Goal: Task Accomplishment & Management: Manage account settings

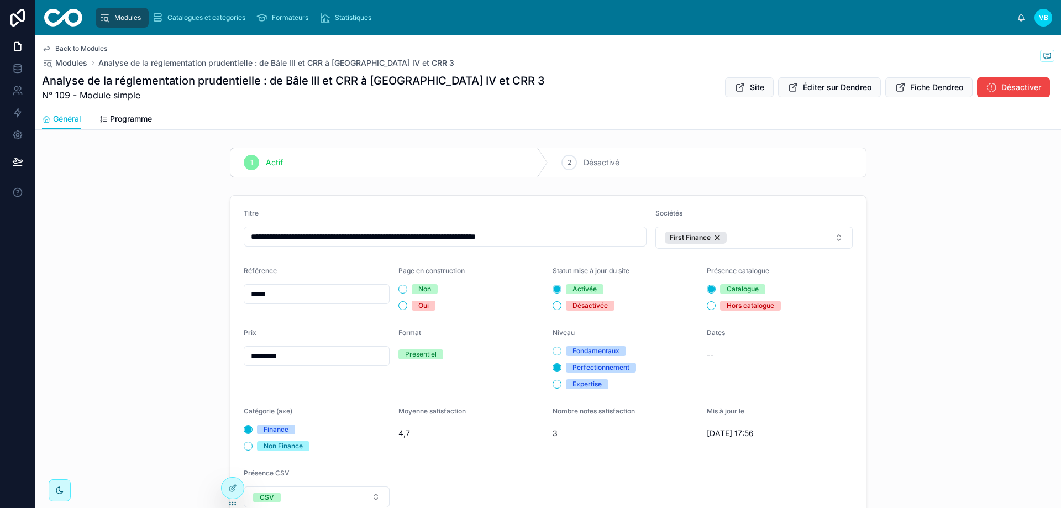
scroll to position [940, 0]
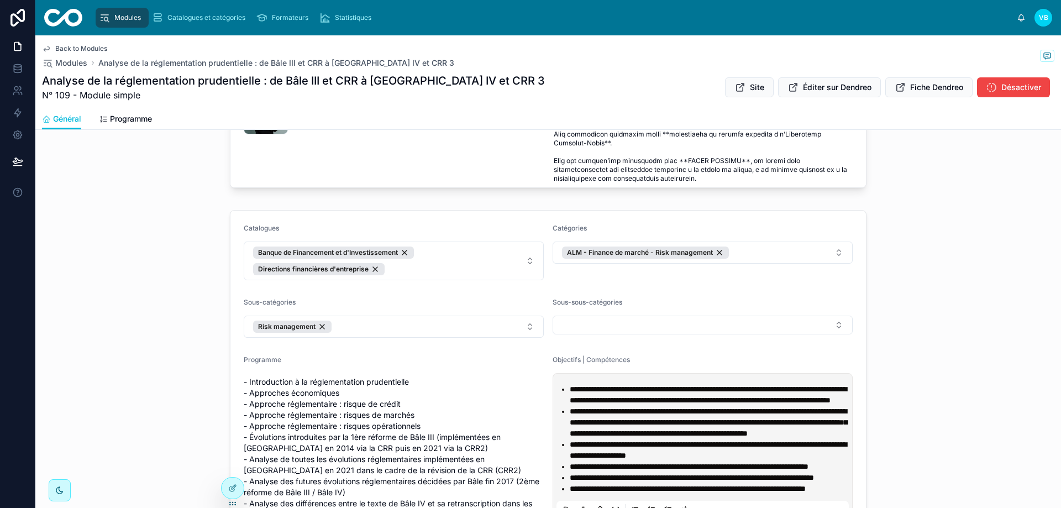
click at [499, 34] on div "Modules Catalogues et catégories Formateurs Statistiques VB [PERSON_NAME]" at bounding box center [548, 17] width 1026 height 35
click at [62, 59] on span "Modules" at bounding box center [71, 62] width 32 height 11
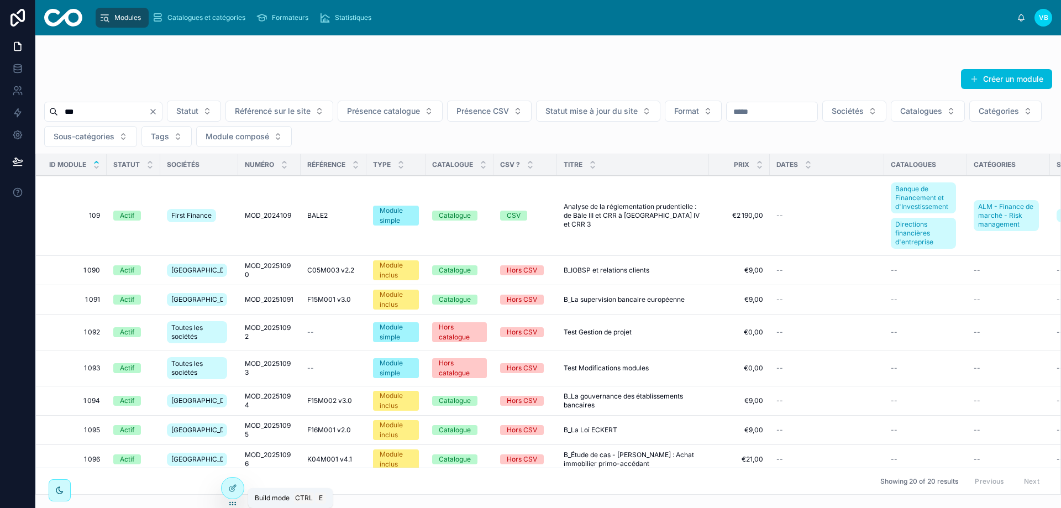
click at [232, 490] on icon at bounding box center [232, 488] width 9 height 9
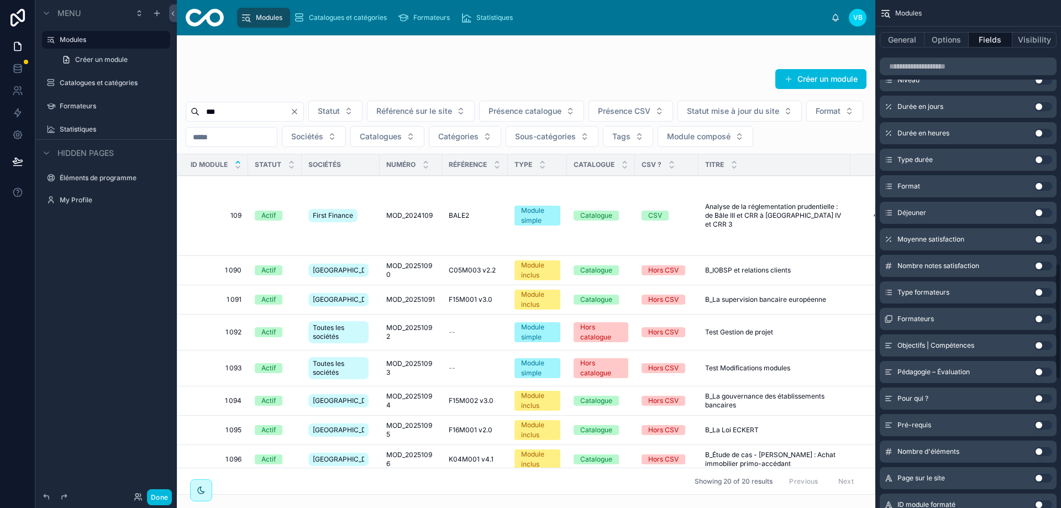
scroll to position [1713, 0]
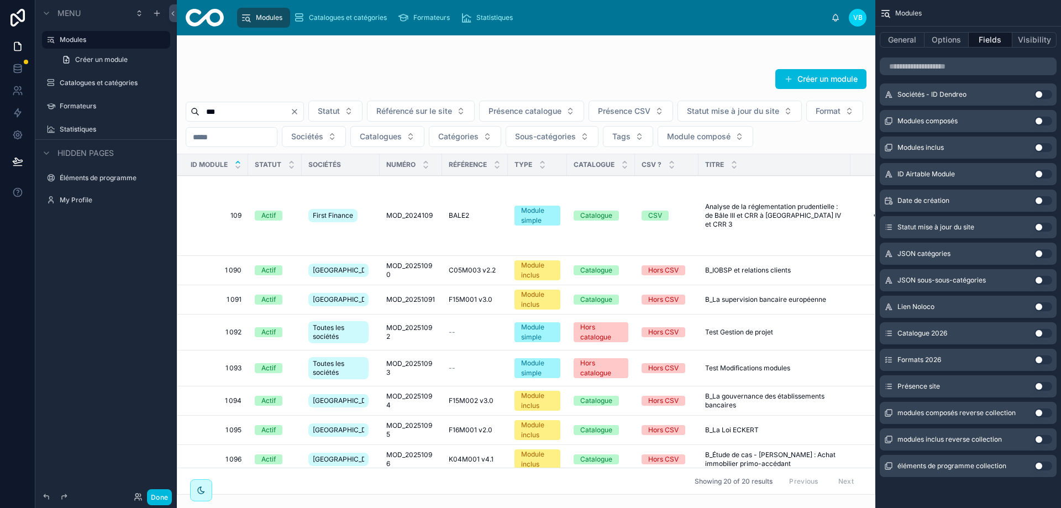
click at [1042, 386] on button "Use setting" at bounding box center [1044, 386] width 18 height 9
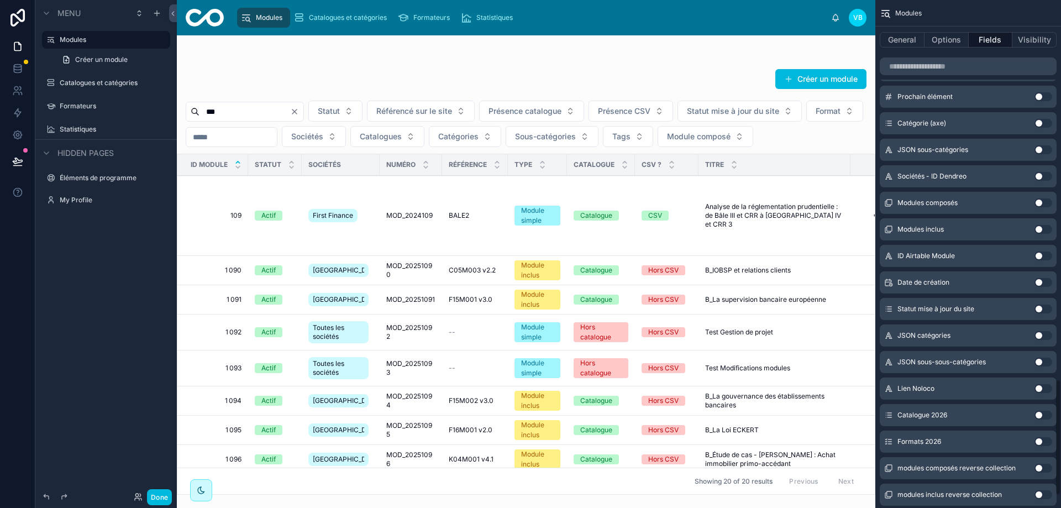
click at [1035, 361] on button "Use setting" at bounding box center [1044, 362] width 18 height 9
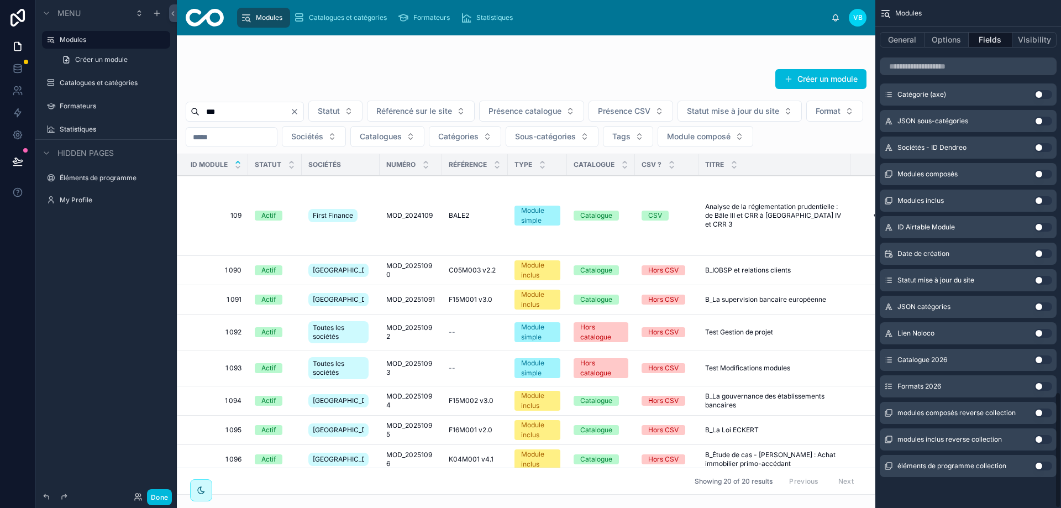
click at [1045, 360] on button "Use setting" at bounding box center [1044, 359] width 18 height 9
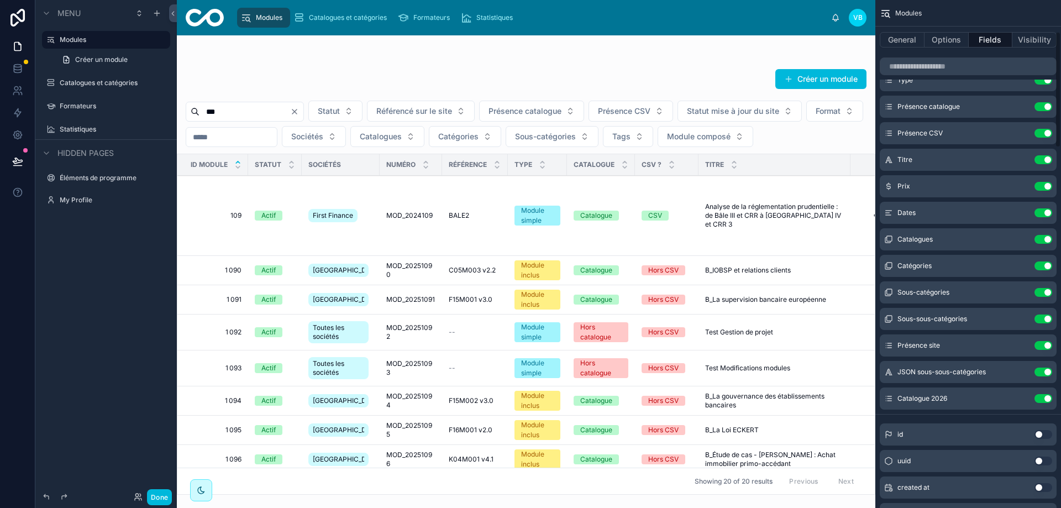
scroll to position [111, 0]
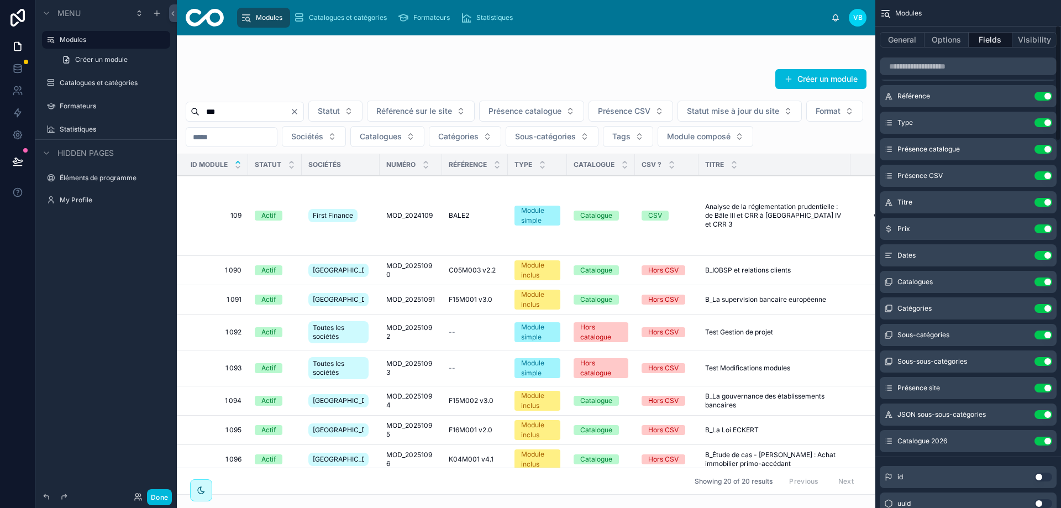
click at [1041, 419] on div "JSON sous-sous-catégories Use setting" at bounding box center [968, 414] width 177 height 22
click at [1042, 414] on button "Use setting" at bounding box center [1044, 414] width 18 height 9
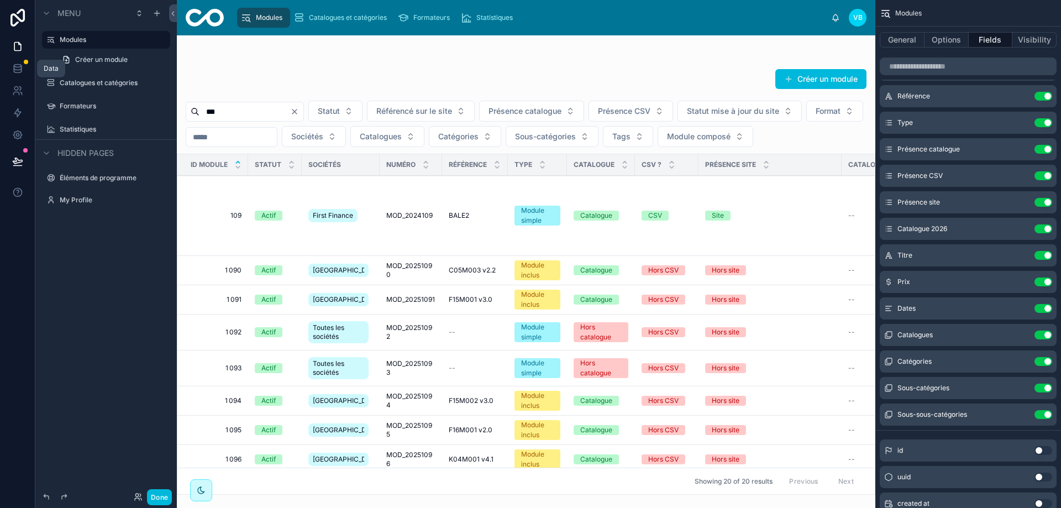
click at [19, 65] on icon at bounding box center [17, 66] width 7 height 3
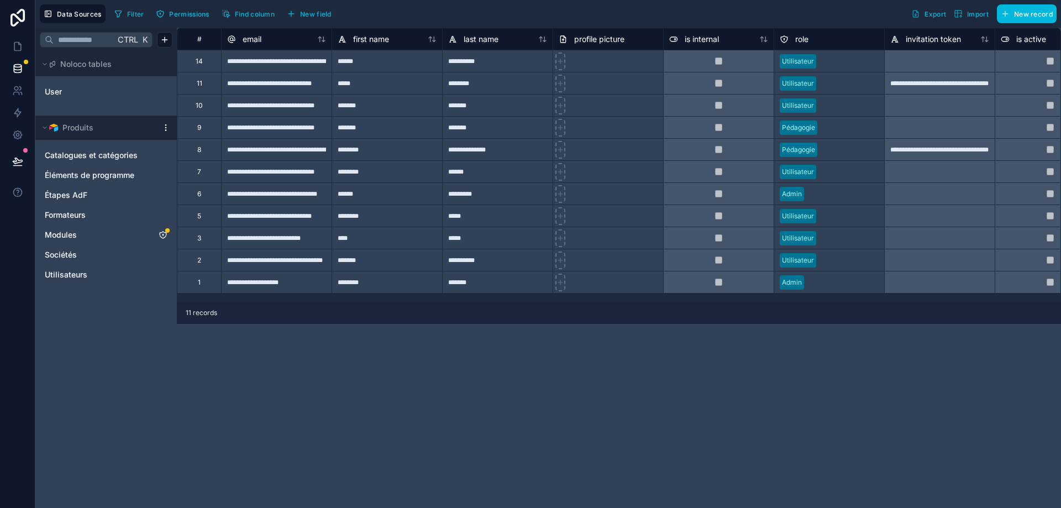
click at [162, 235] on icon "Modules" at bounding box center [163, 234] width 9 height 9
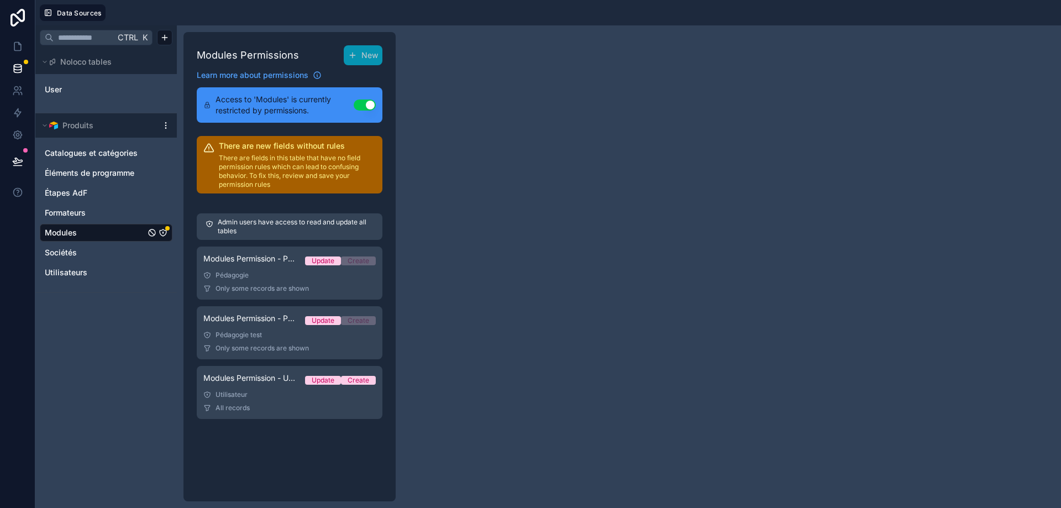
click at [285, 397] on div "Utilisateur" at bounding box center [289, 394] width 172 height 9
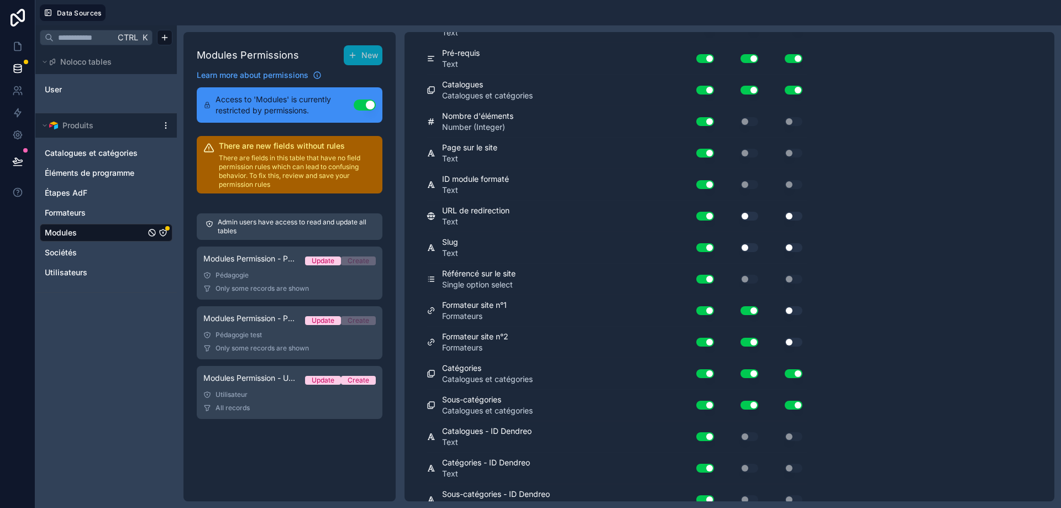
scroll to position [2083, 0]
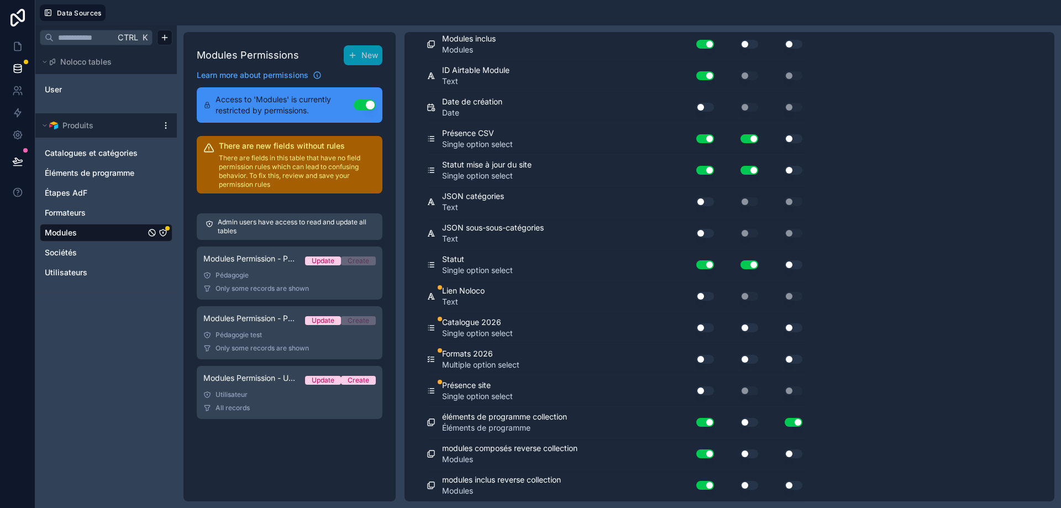
click at [699, 391] on button "Use setting" at bounding box center [705, 390] width 18 height 9
click at [706, 361] on button "Use setting" at bounding box center [705, 359] width 18 height 9
click at [745, 359] on button "Use setting" at bounding box center [750, 359] width 18 height 9
click at [707, 328] on button "Use setting" at bounding box center [705, 327] width 18 height 9
click at [754, 327] on button "Use setting" at bounding box center [750, 327] width 18 height 9
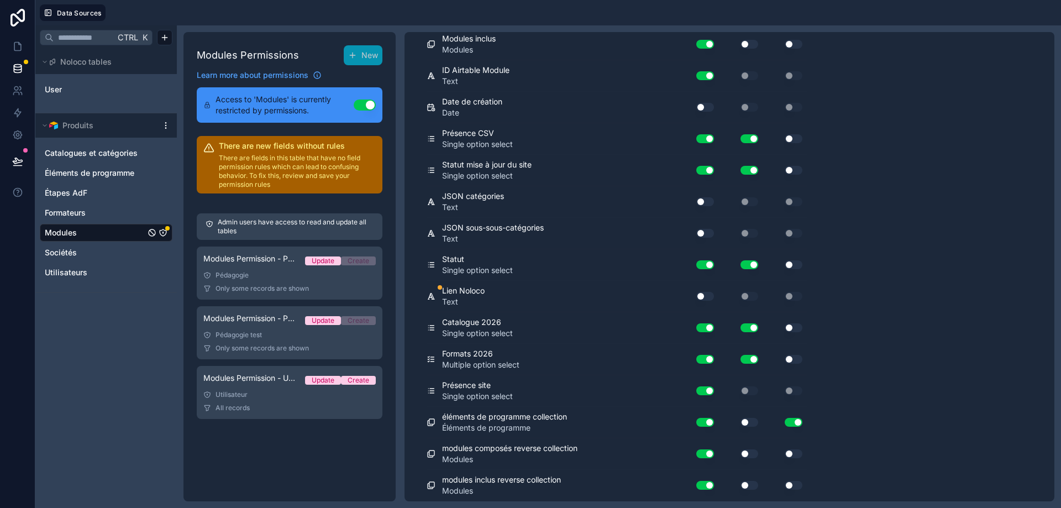
click at [712, 299] on button "Use setting" at bounding box center [705, 296] width 18 height 9
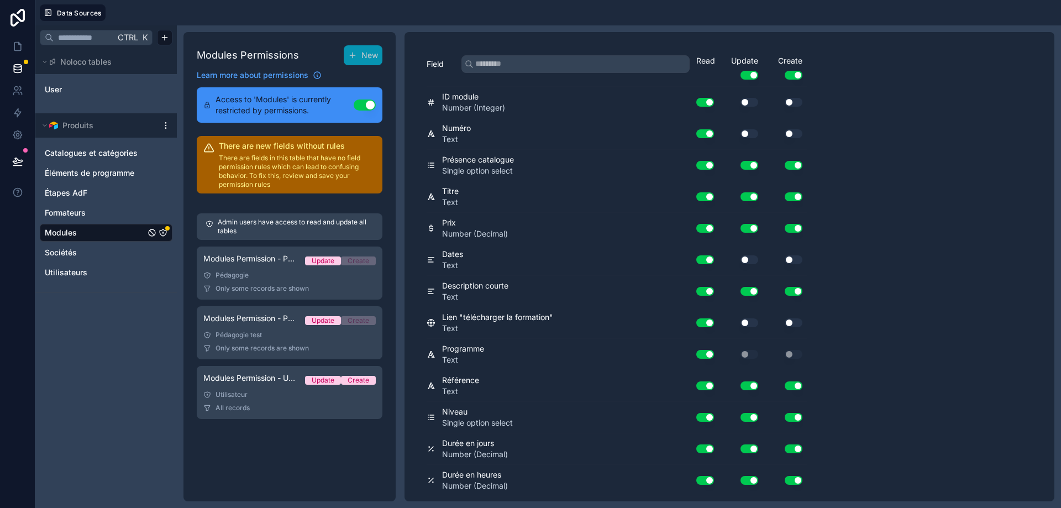
scroll to position [0, 0]
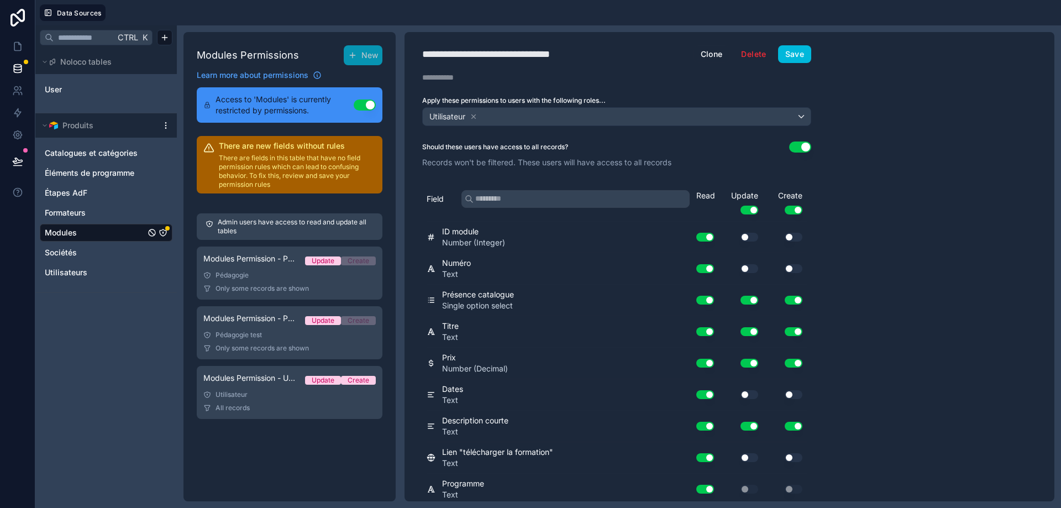
click at [800, 57] on button "Save" at bounding box center [794, 54] width 33 height 18
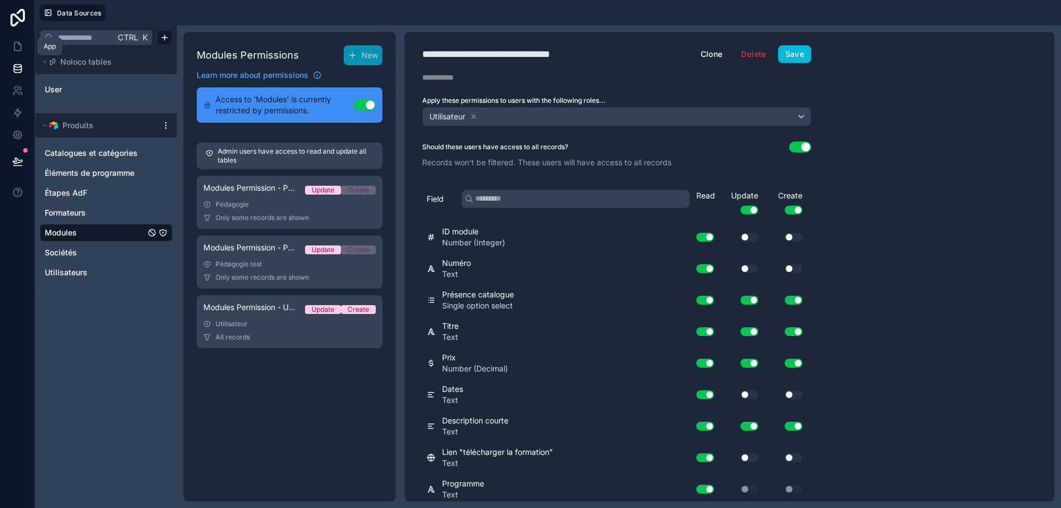
click at [21, 45] on icon at bounding box center [17, 47] width 7 height 8
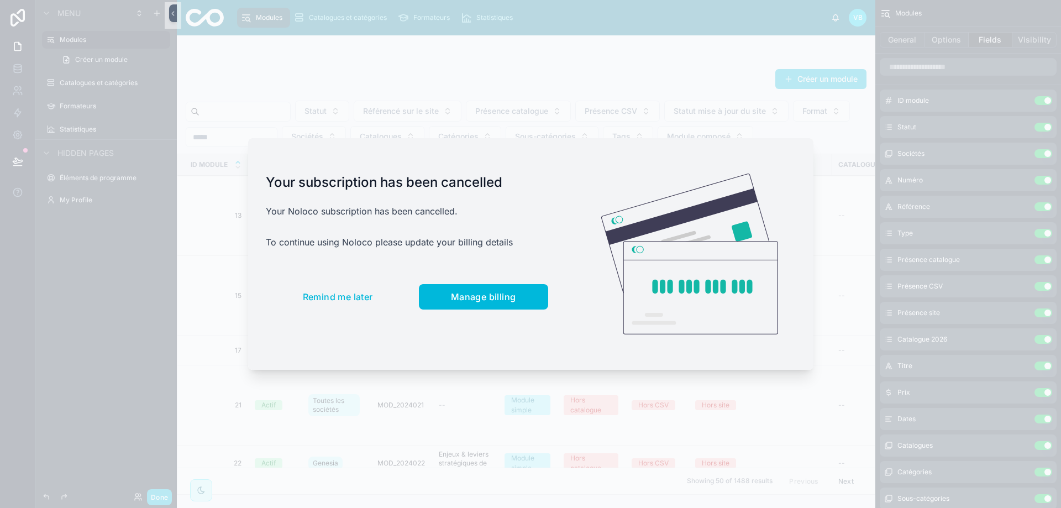
click at [340, 293] on span "Remind me later" at bounding box center [338, 296] width 70 height 11
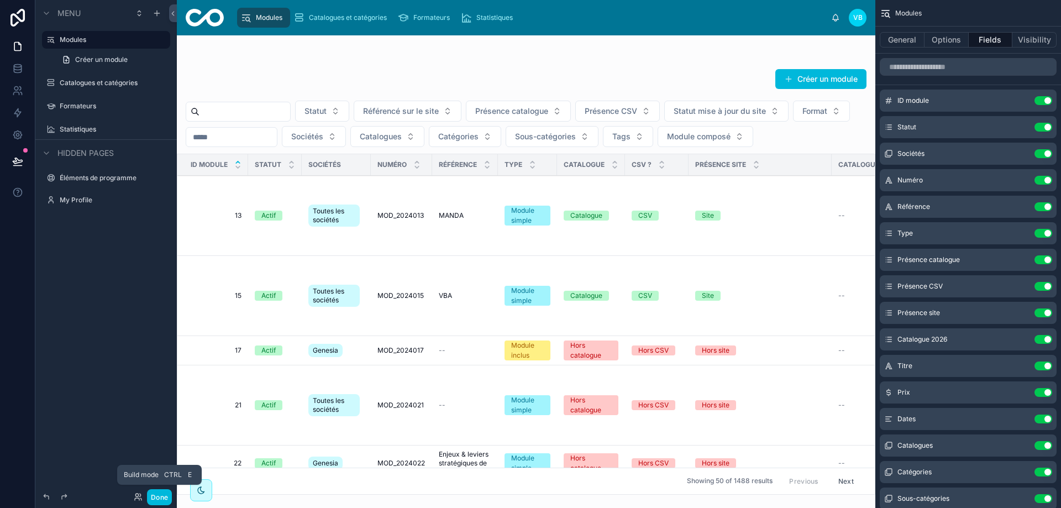
click at [163, 501] on button "Done" at bounding box center [159, 497] width 25 height 16
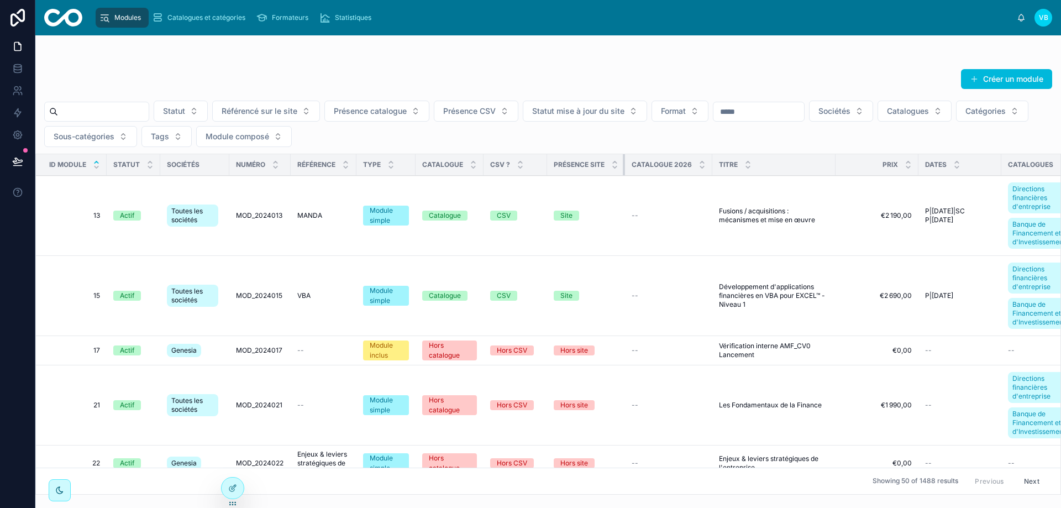
drag, startPoint x: 688, startPoint y: 164, endPoint x: 617, endPoint y: 167, distance: 70.8
click at [617, 167] on th "Présence site" at bounding box center [586, 165] width 78 height 22
click at [238, 484] on div at bounding box center [233, 488] width 22 height 21
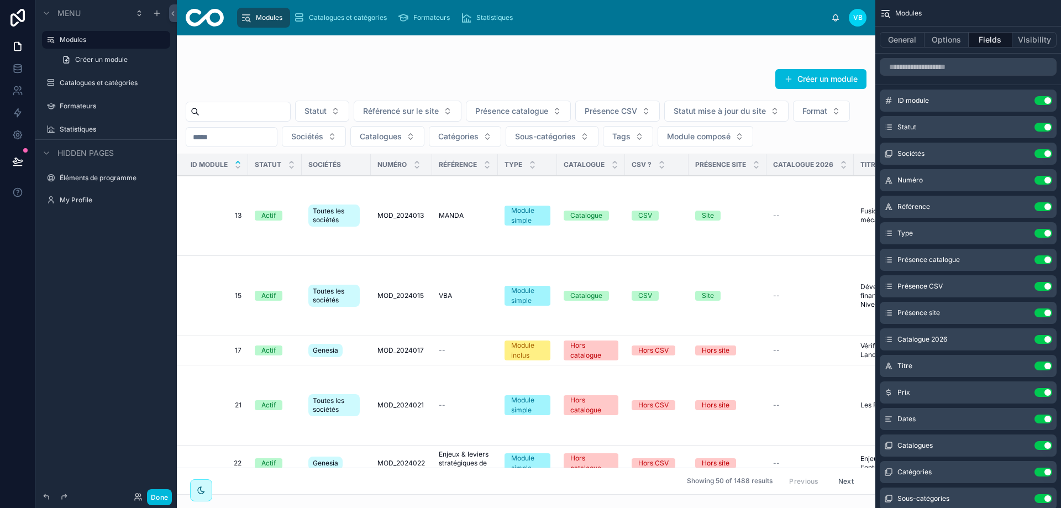
click at [0, 0] on icon "scrollable content" at bounding box center [0, 0] width 0 height 0
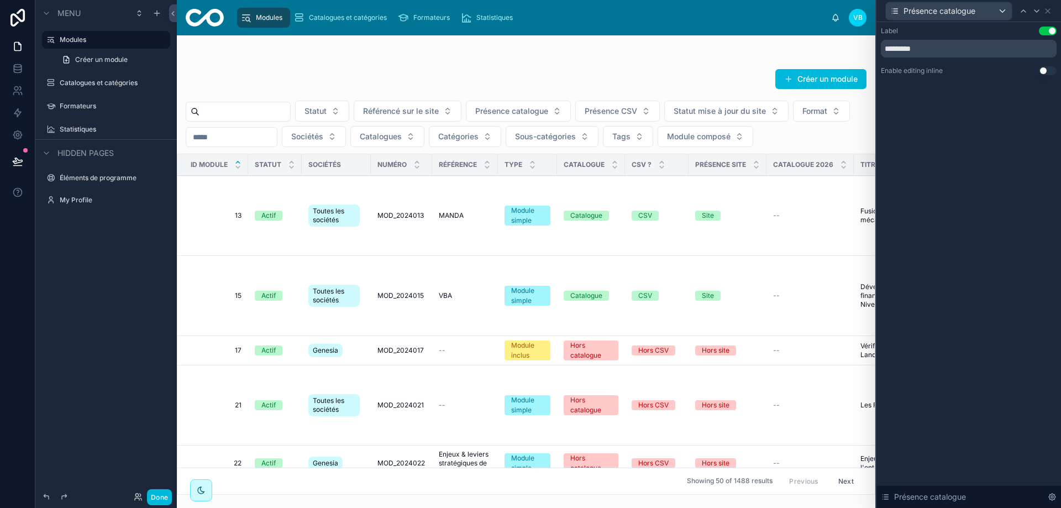
click at [1044, 67] on button "Use setting" at bounding box center [1048, 70] width 18 height 9
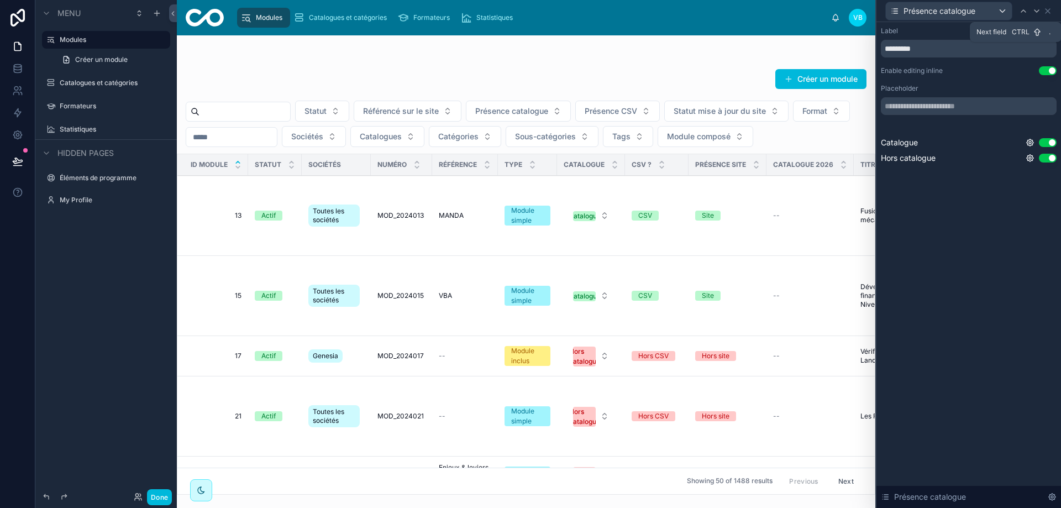
click at [1039, 11] on icon at bounding box center [1037, 11] width 4 height 2
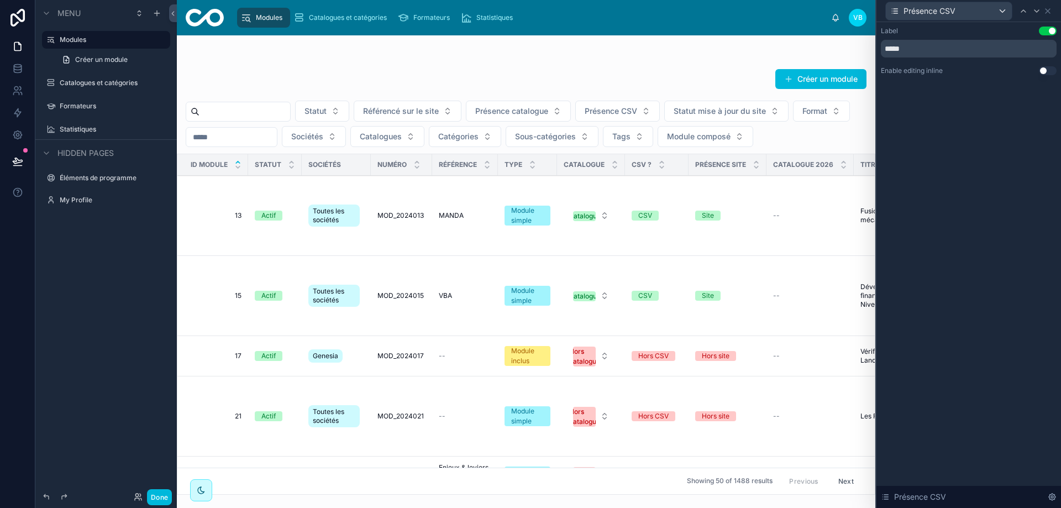
click at [1043, 72] on button "Use setting" at bounding box center [1048, 70] width 18 height 9
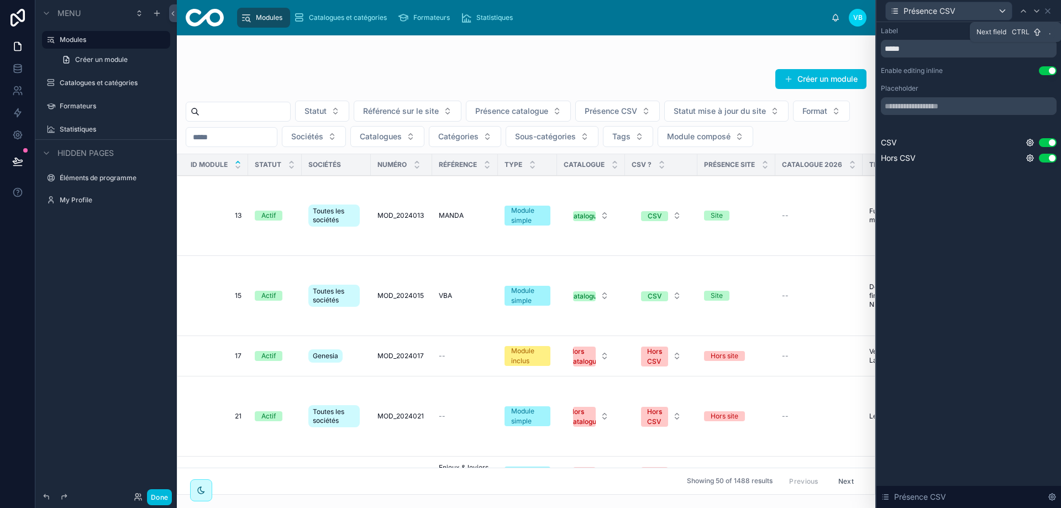
click at [1039, 10] on icon at bounding box center [1037, 11] width 4 height 2
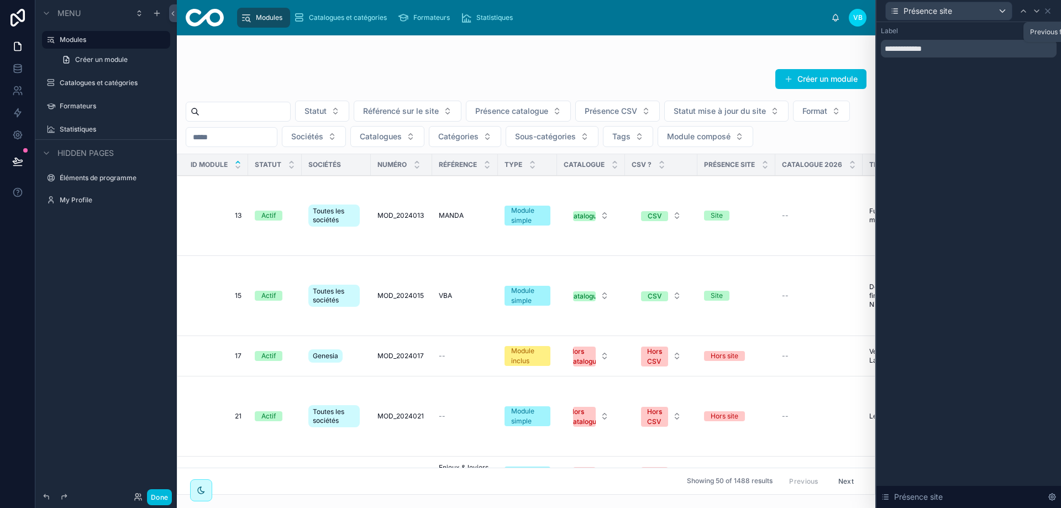
click at [1024, 6] on div at bounding box center [1023, 10] width 13 height 13
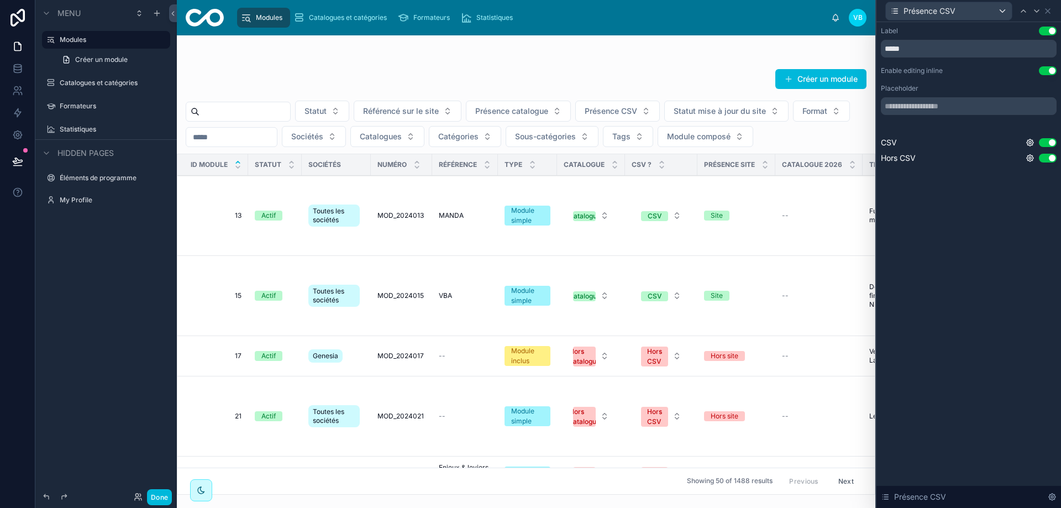
click at [935, 43] on input "*****" at bounding box center [969, 49] width 176 height 18
type input "***"
click at [1037, 12] on icon at bounding box center [1037, 11] width 4 height 2
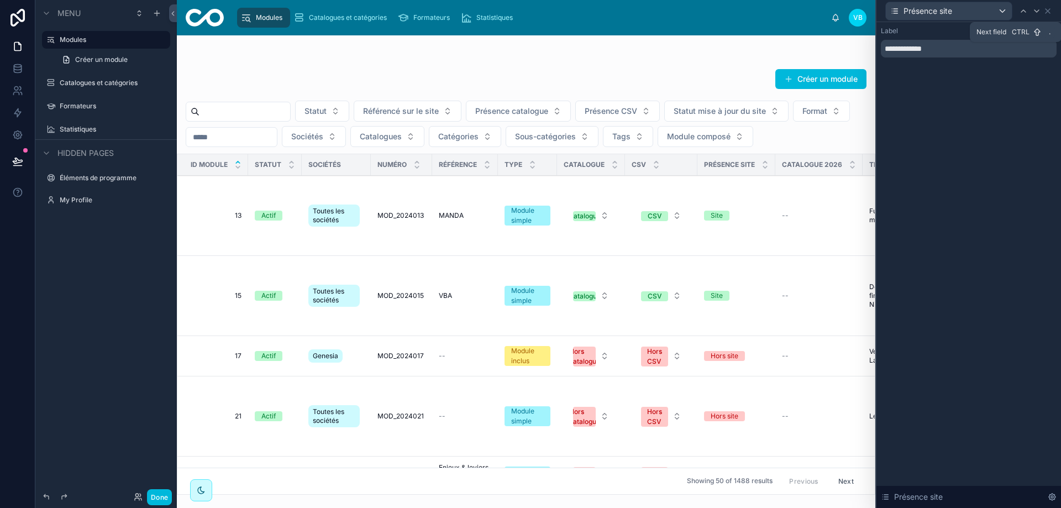
click at [1037, 14] on icon at bounding box center [1036, 11] width 9 height 9
click at [1048, 69] on button "Use setting" at bounding box center [1048, 70] width 18 height 9
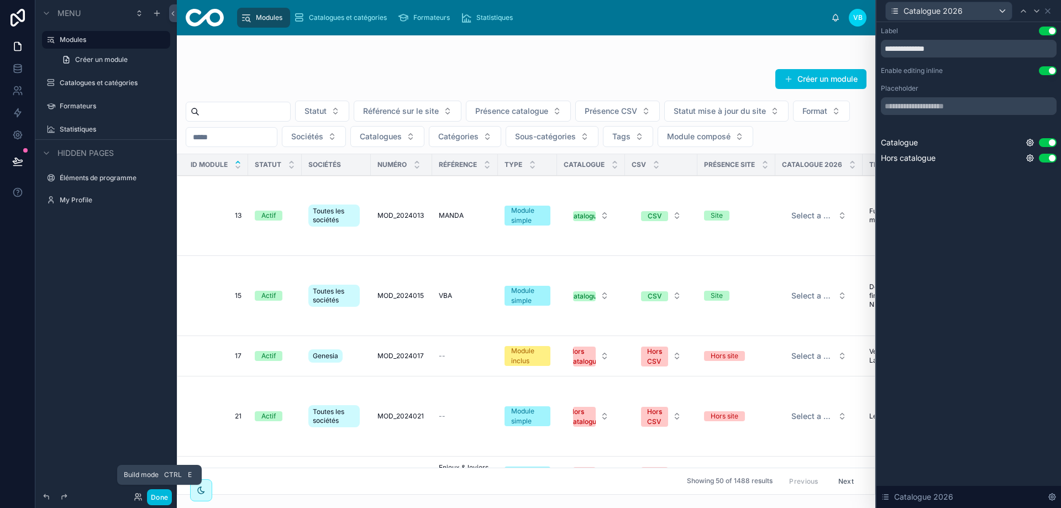
click at [978, 106] on input "text" at bounding box center [969, 106] width 176 height 18
type input "**********"
click at [970, 261] on div "**********" at bounding box center [969, 265] width 185 height 486
click at [160, 497] on button "Done" at bounding box center [159, 497] width 25 height 16
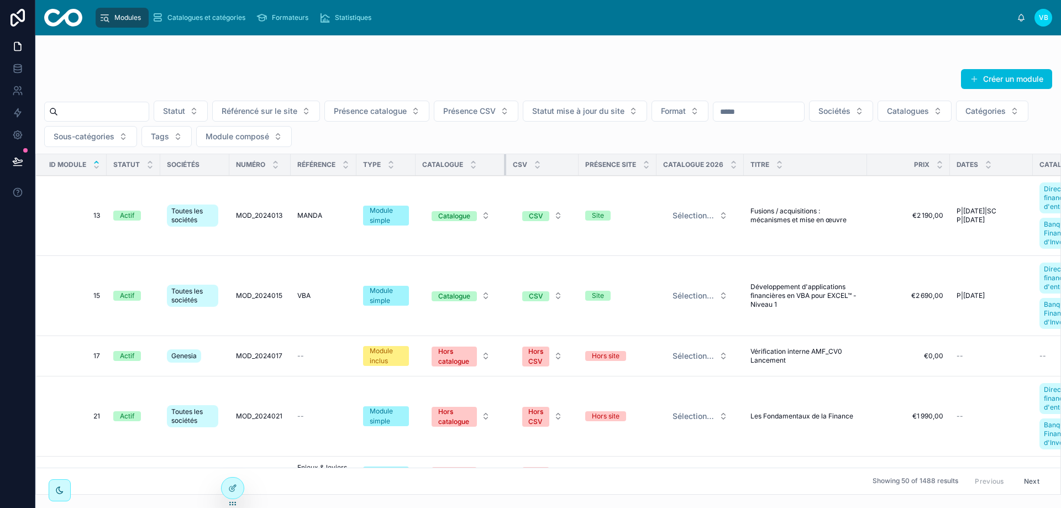
drag, startPoint x: 481, startPoint y: 162, endPoint x: 517, endPoint y: 166, distance: 36.7
click at [517, 166] on tr "ID module Statut Sociétés Numéro Référence Type Catalogue CSV Présence site Cat…" at bounding box center [700, 165] width 1329 height 22
drag, startPoint x: 741, startPoint y: 163, endPoint x: 772, endPoint y: 162, distance: 31.0
click at [772, 162] on tr "ID module Statut Sociétés Numéro Référence Type Catalogue CSV Présence site Cat…" at bounding box center [702, 165] width 1333 height 22
click at [231, 489] on icon at bounding box center [232, 488] width 9 height 9
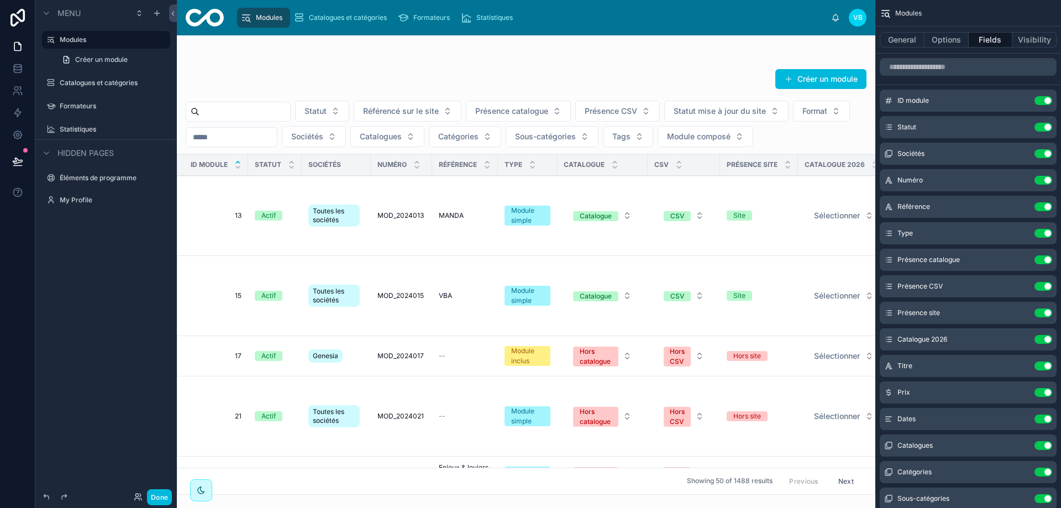
click at [0, 0] on icon "scrollable content" at bounding box center [0, 0] width 0 height 0
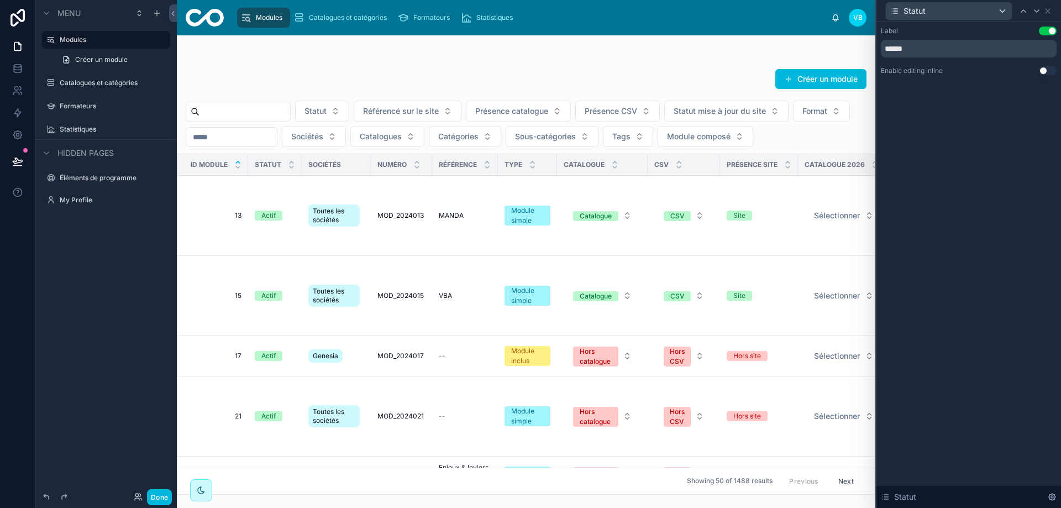
click at [163, 496] on button "Done" at bounding box center [159, 497] width 25 height 16
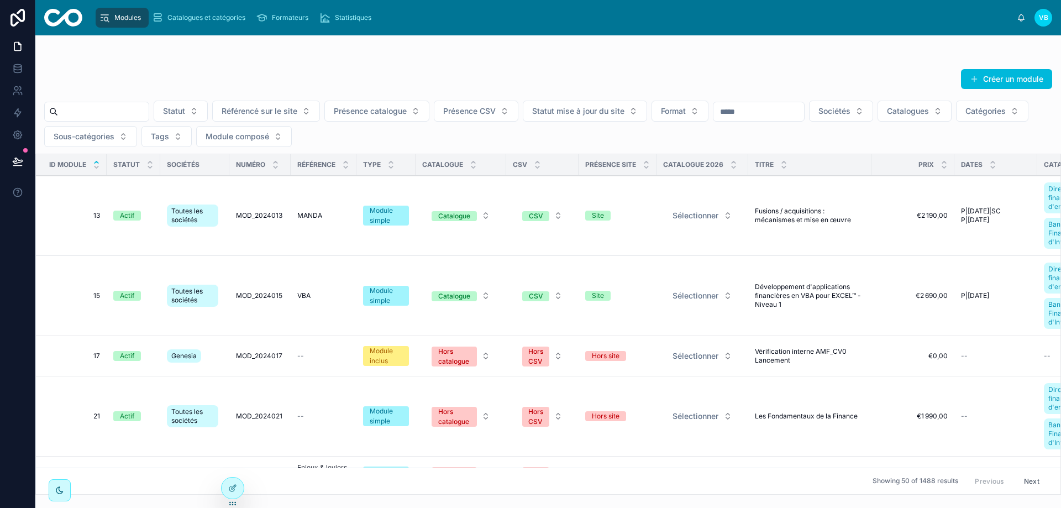
click at [98, 217] on span "13" at bounding box center [74, 215] width 51 height 9
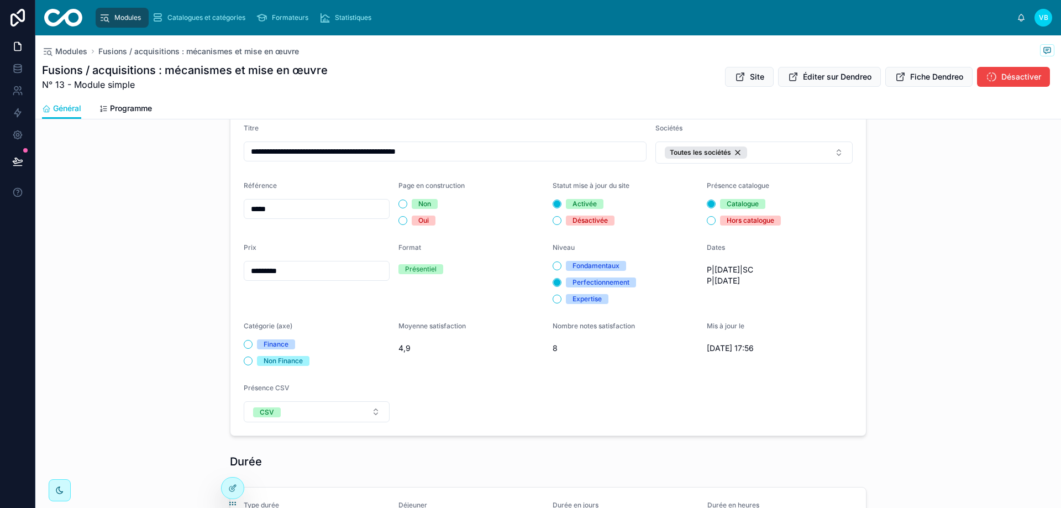
scroll to position [55, 0]
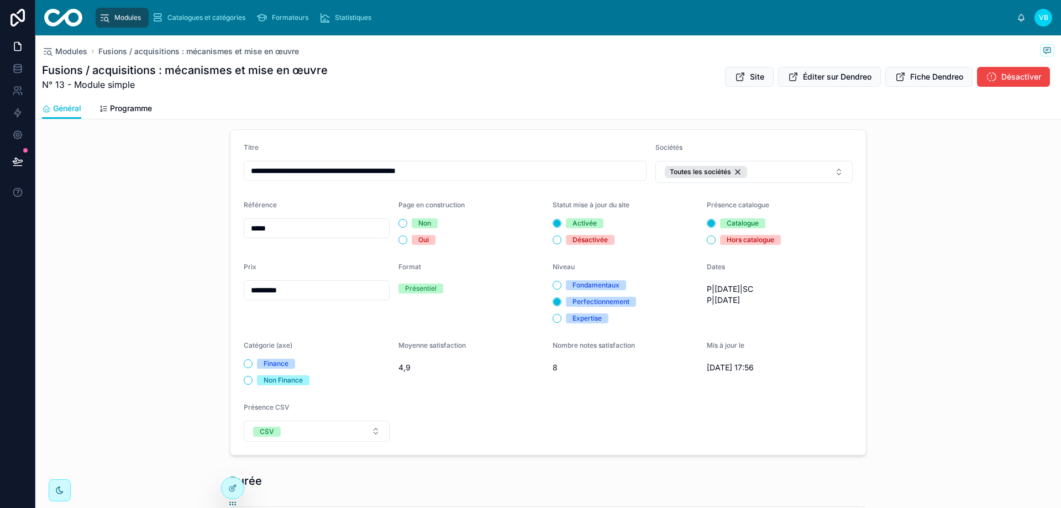
click at [234, 486] on icon at bounding box center [234, 485] width 1 height 1
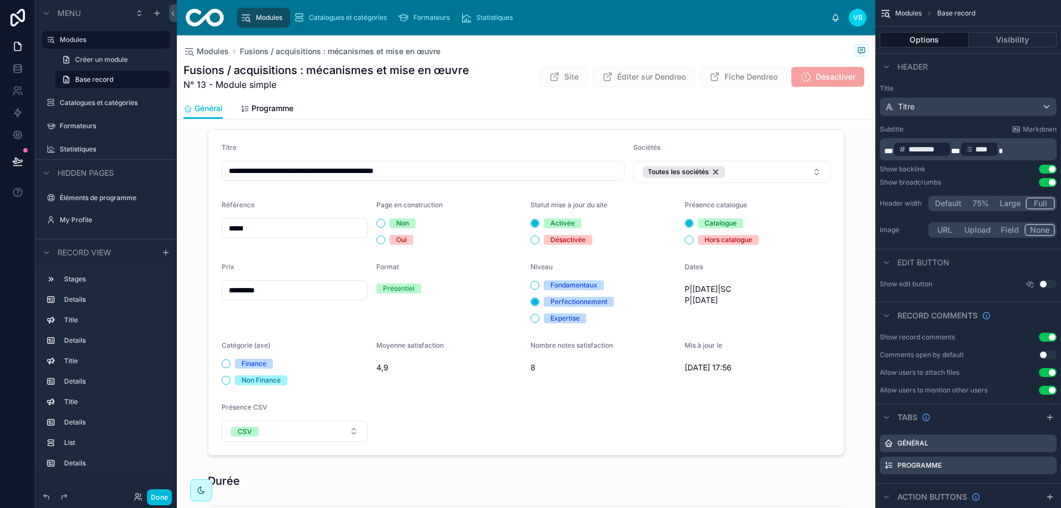
click at [488, 378] on div at bounding box center [526, 292] width 699 height 335
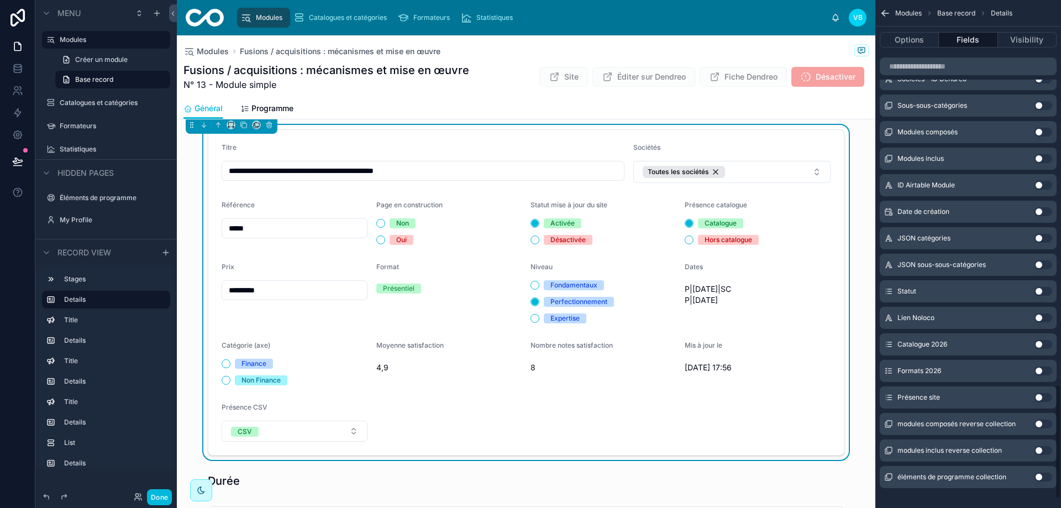
scroll to position [1745, 0]
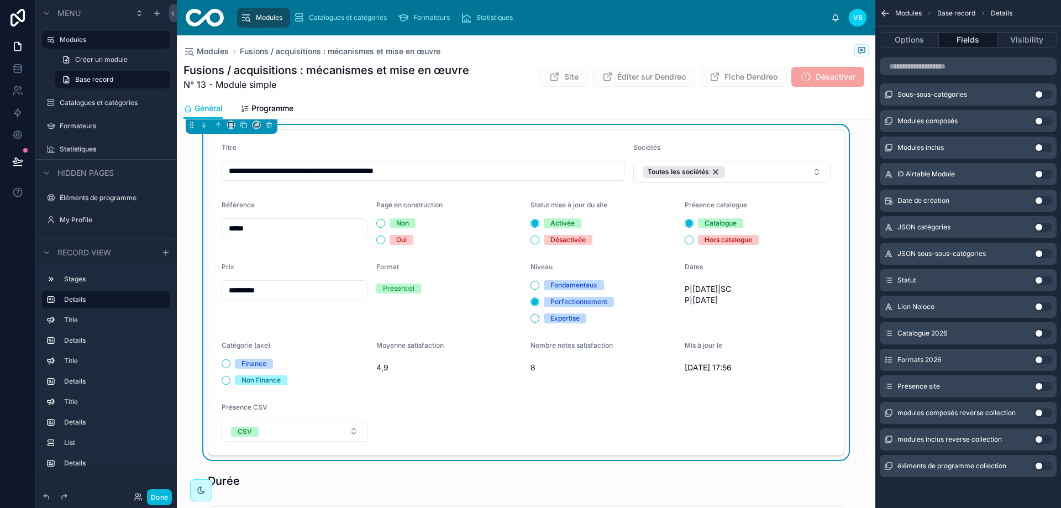
click at [1039, 334] on button "Use setting" at bounding box center [1044, 333] width 18 height 9
click at [1043, 361] on button "Use setting" at bounding box center [1044, 359] width 18 height 9
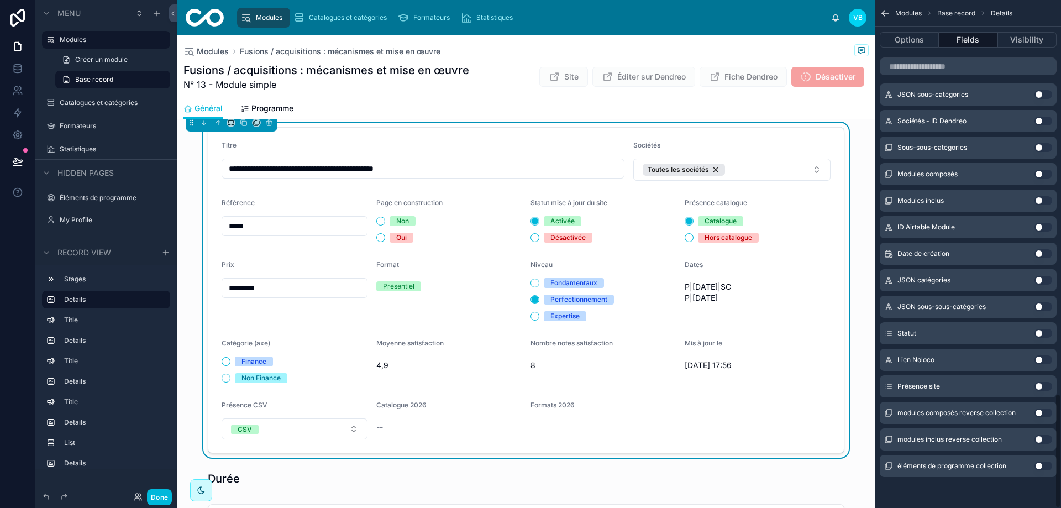
click at [1044, 387] on button "Use setting" at bounding box center [1044, 386] width 18 height 9
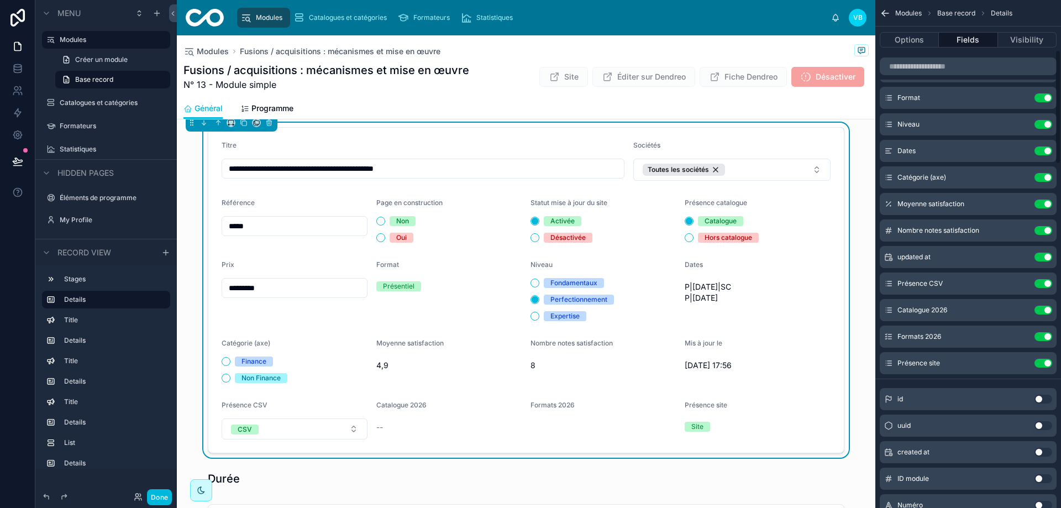
scroll to position [221, 0]
click at [0, 0] on icon "scrollable content" at bounding box center [0, 0] width 0 height 0
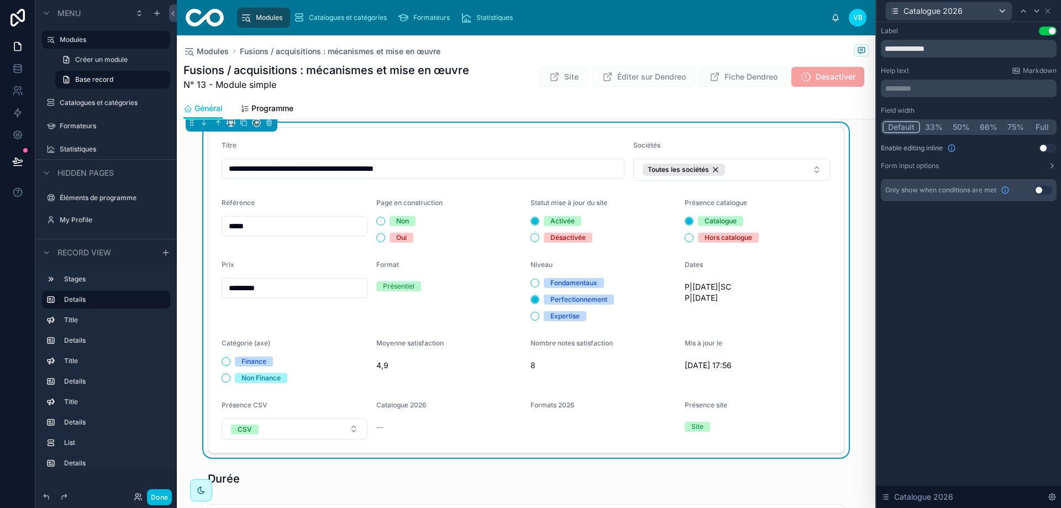
click at [1047, 151] on button "Use setting" at bounding box center [1048, 148] width 18 height 9
click at [1025, 9] on icon at bounding box center [1023, 11] width 9 height 9
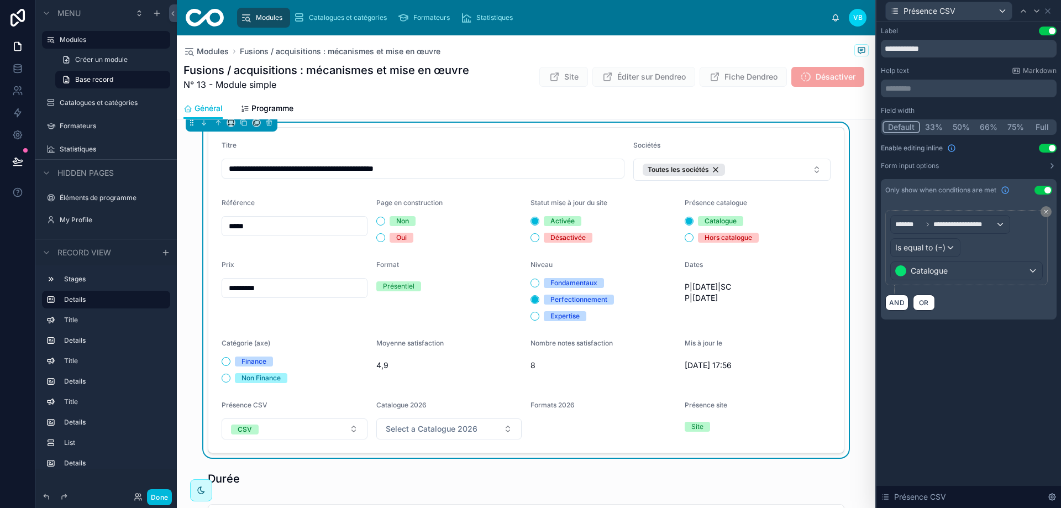
click at [1049, 163] on icon at bounding box center [1052, 165] width 9 height 9
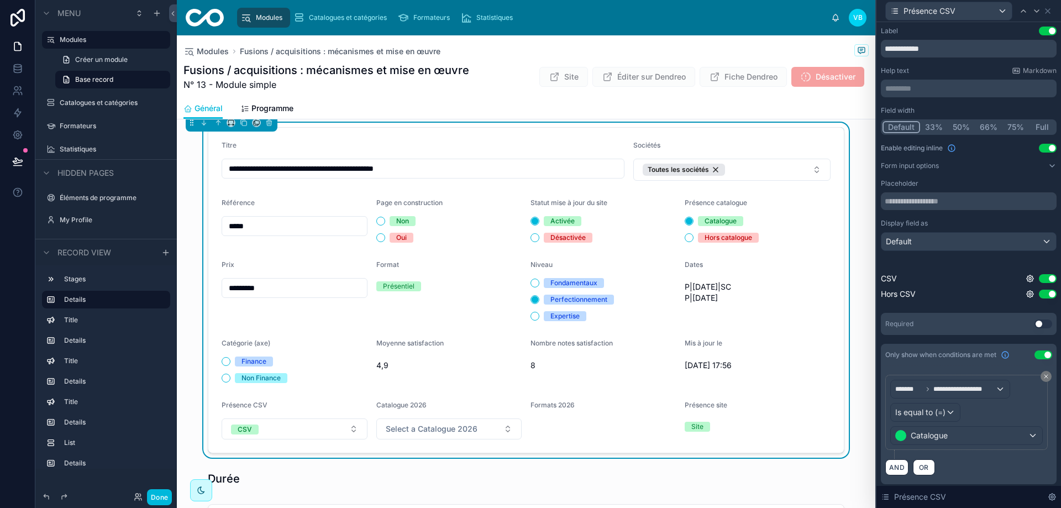
click at [960, 243] on div "Default" at bounding box center [969, 242] width 175 height 18
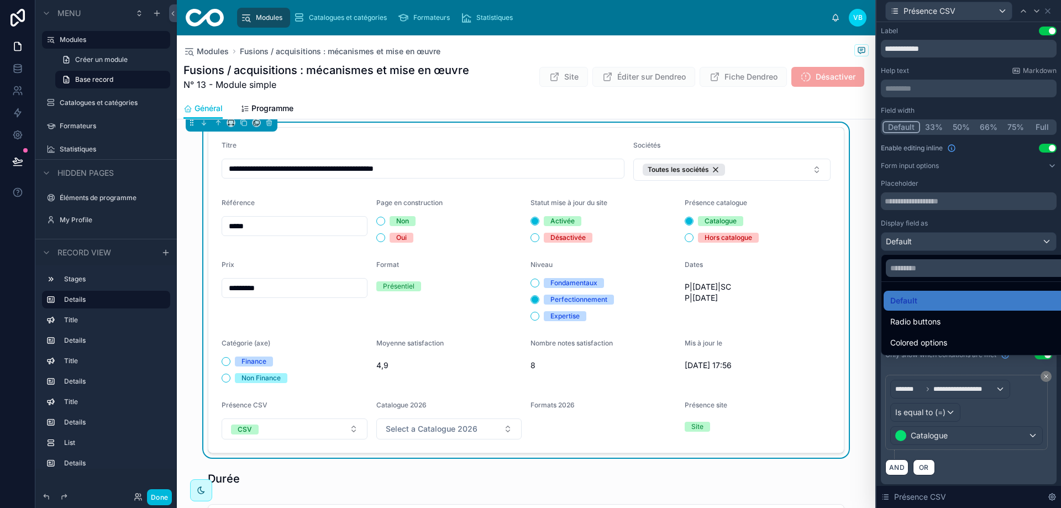
click at [926, 322] on span "Radio buttons" at bounding box center [915, 321] width 50 height 13
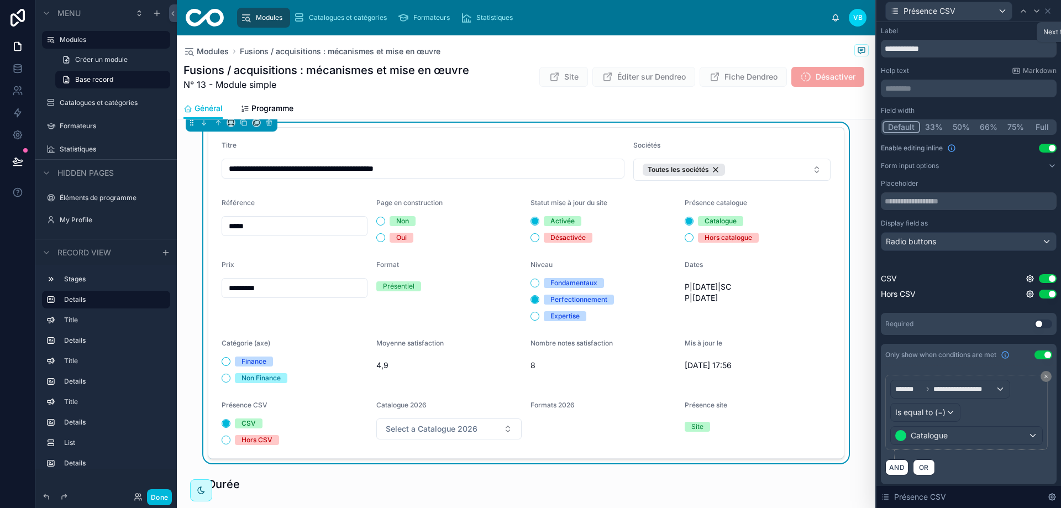
click at [1034, 14] on icon at bounding box center [1036, 11] width 9 height 9
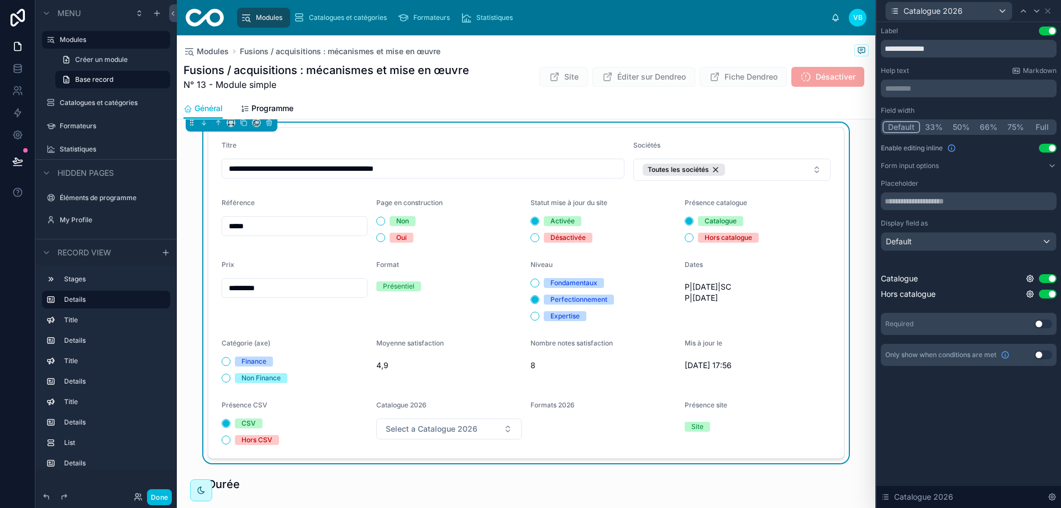
click at [951, 244] on div "Default" at bounding box center [969, 242] width 175 height 18
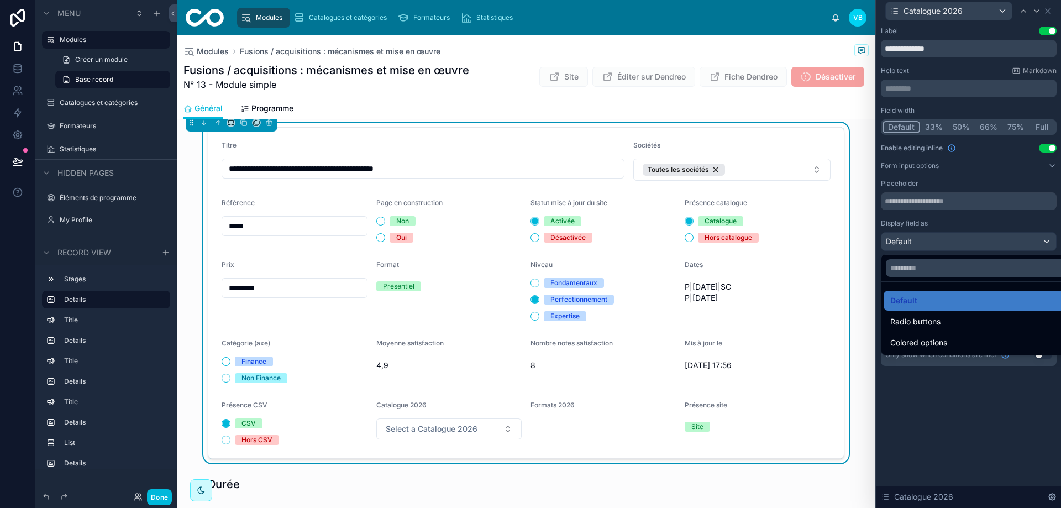
click at [930, 320] on span "Radio buttons" at bounding box center [915, 321] width 50 height 13
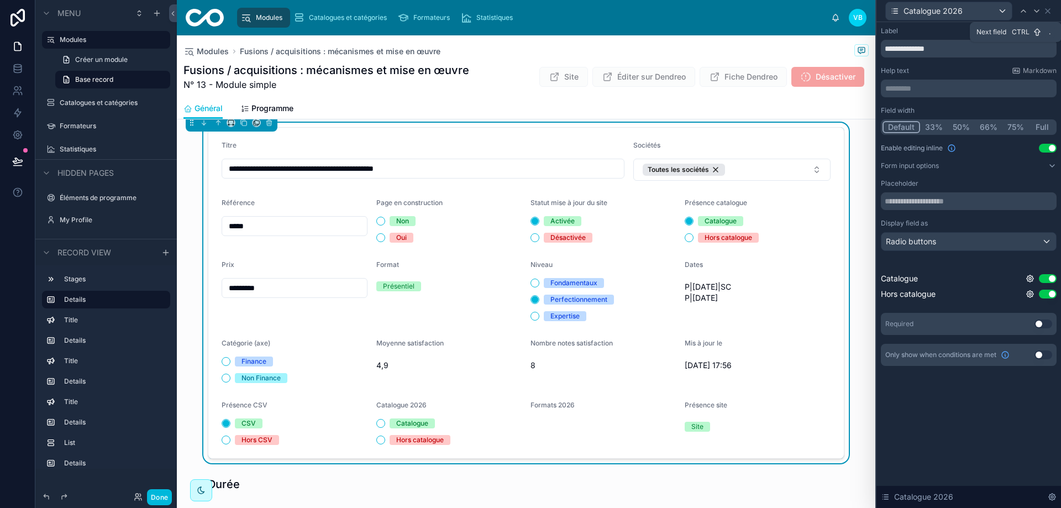
click at [1039, 12] on icon at bounding box center [1036, 11] width 9 height 9
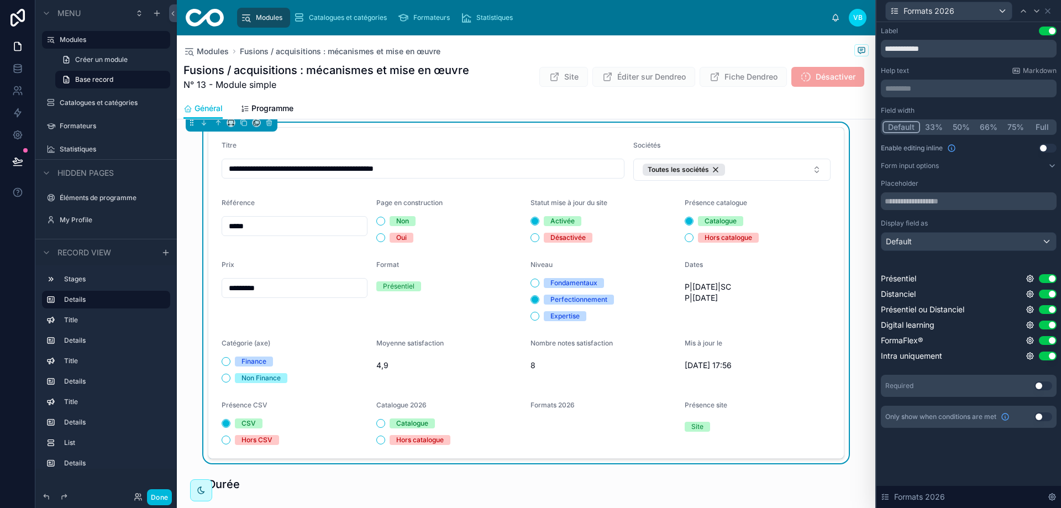
click at [979, 162] on button "Form input options" at bounding box center [969, 165] width 176 height 9
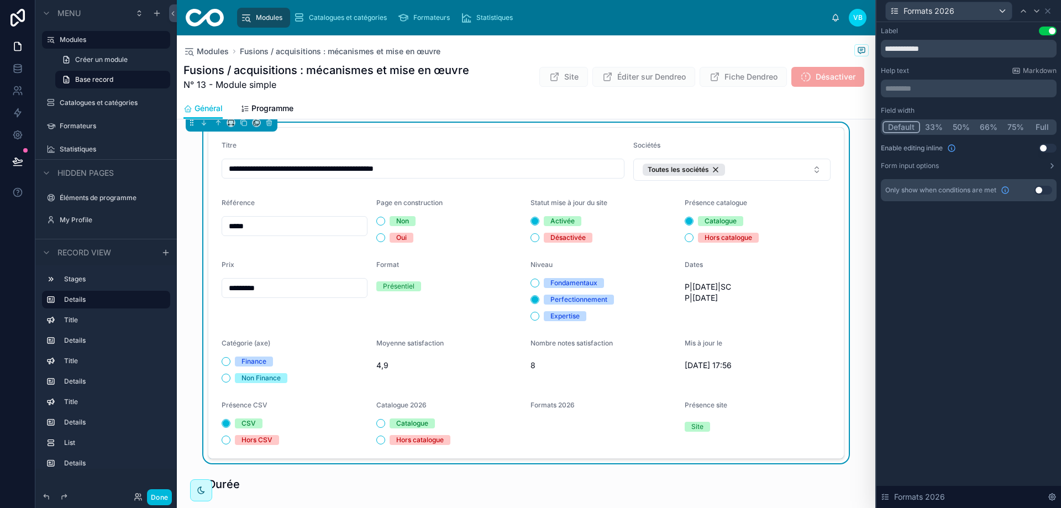
click at [979, 162] on button "Form input options" at bounding box center [969, 165] width 176 height 9
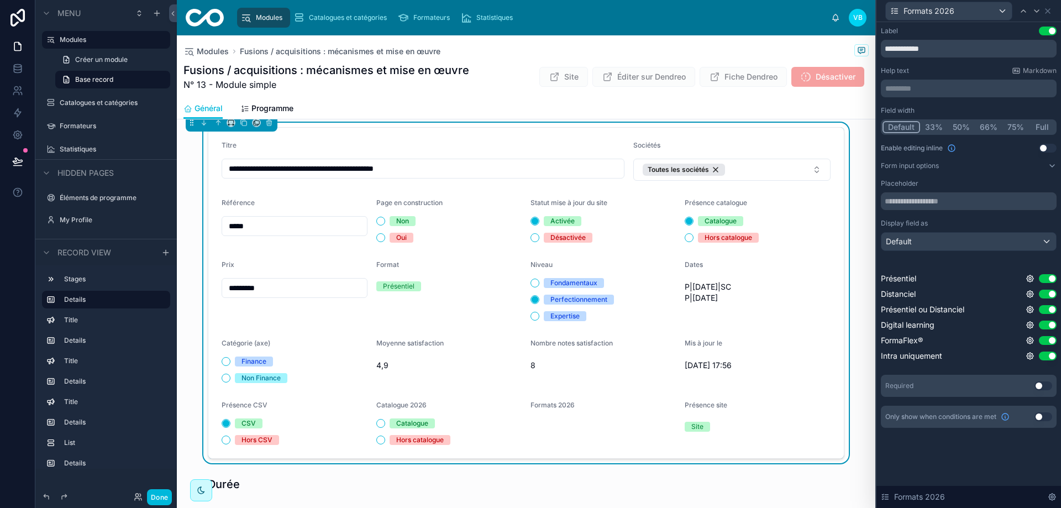
click at [957, 240] on div "Default" at bounding box center [969, 242] width 175 height 18
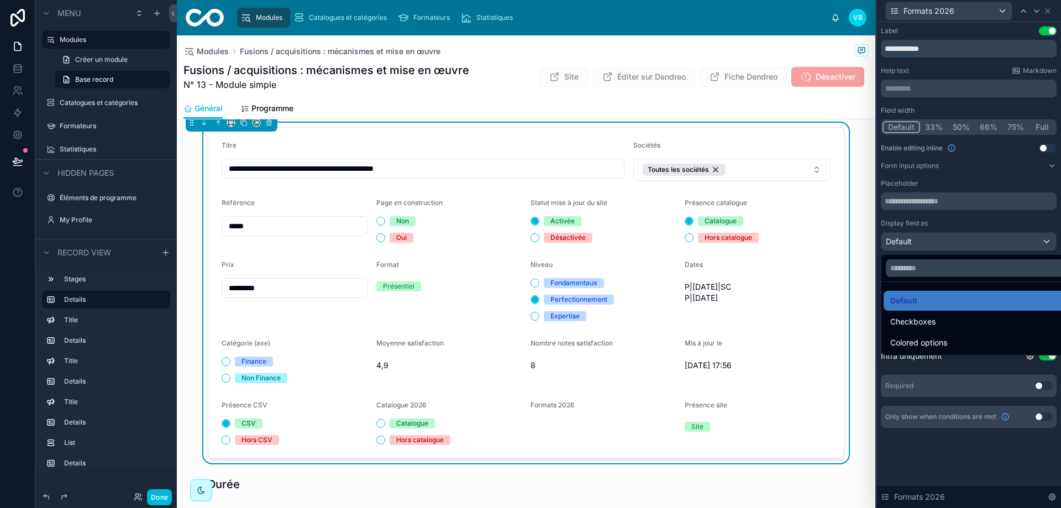
click at [931, 321] on span "Checkboxes" at bounding box center [912, 321] width 45 height 13
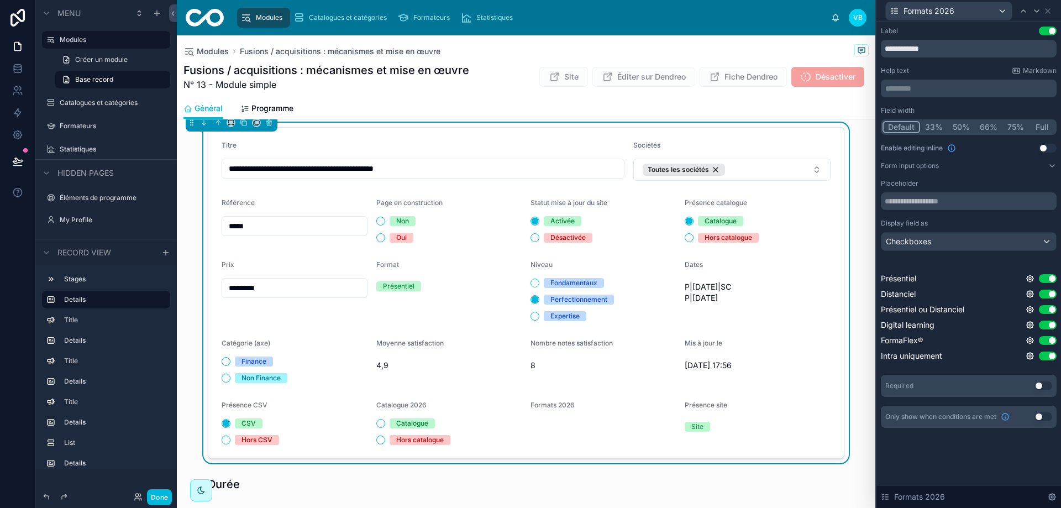
click at [1047, 145] on button "Use setting" at bounding box center [1048, 148] width 18 height 9
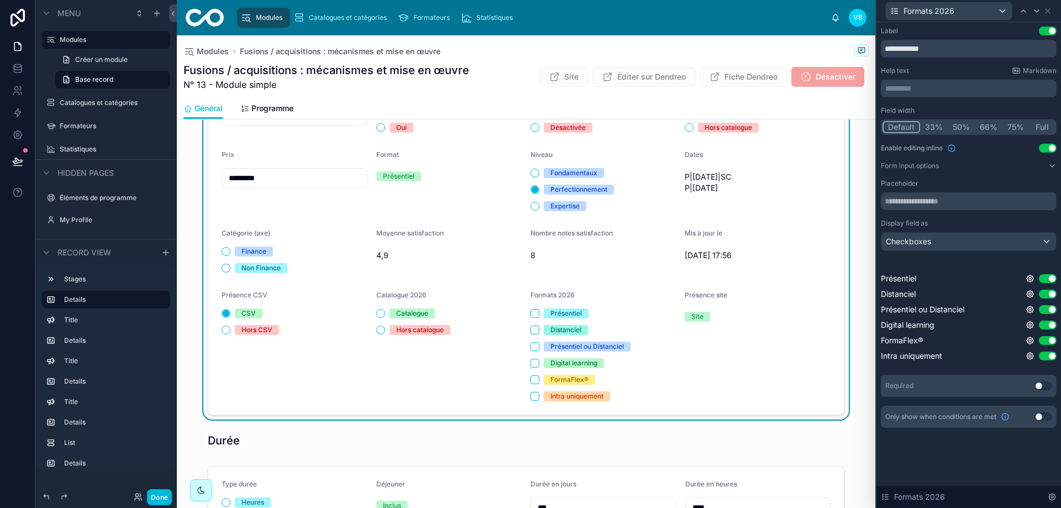
scroll to position [168, 0]
click at [1048, 9] on icon at bounding box center [1048, 11] width 9 height 9
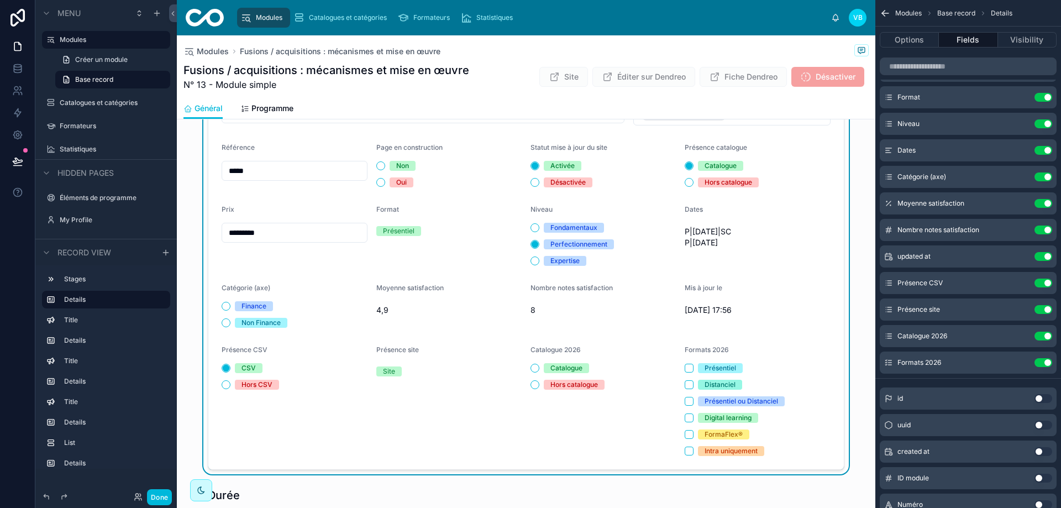
scroll to position [57, 0]
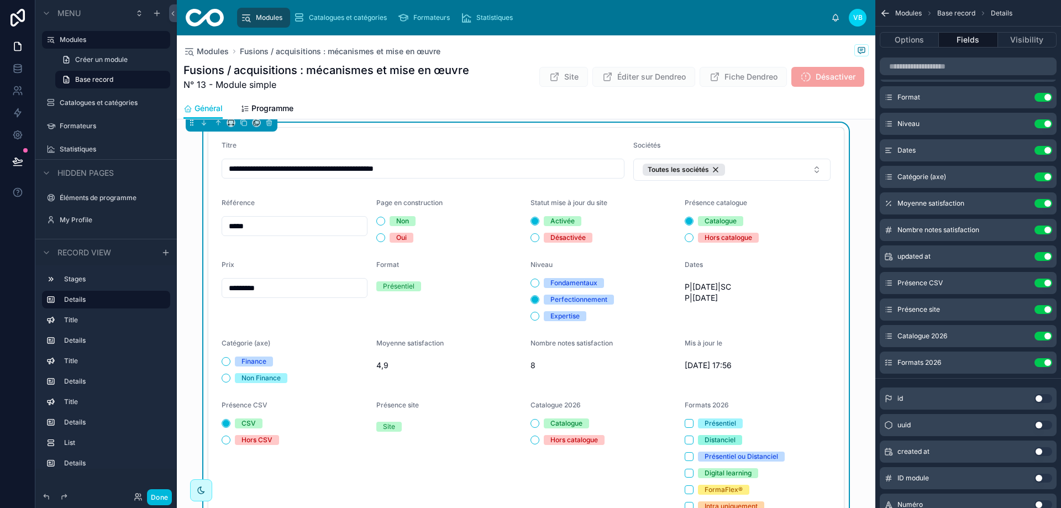
click at [155, 499] on button "Done" at bounding box center [159, 497] width 25 height 16
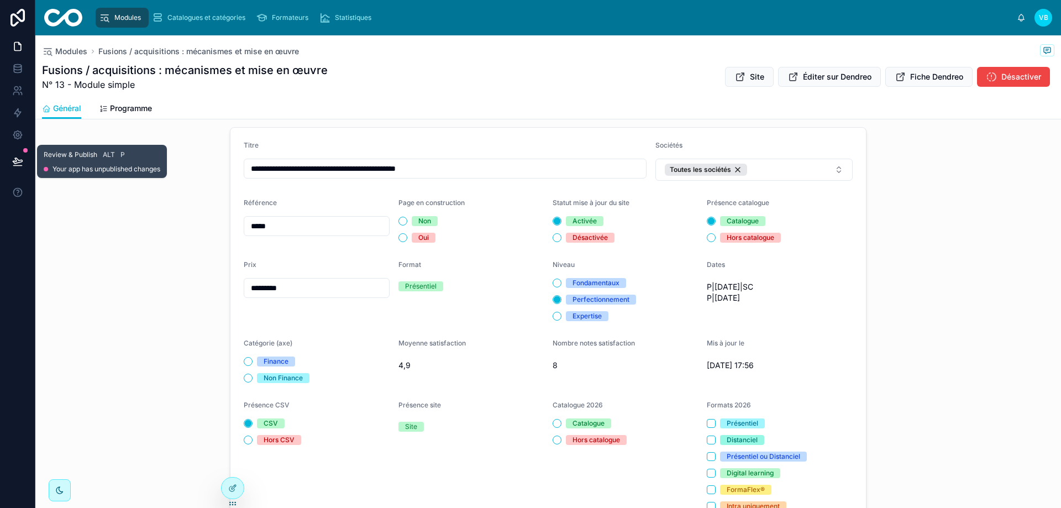
click at [18, 161] on icon at bounding box center [17, 161] width 11 height 11
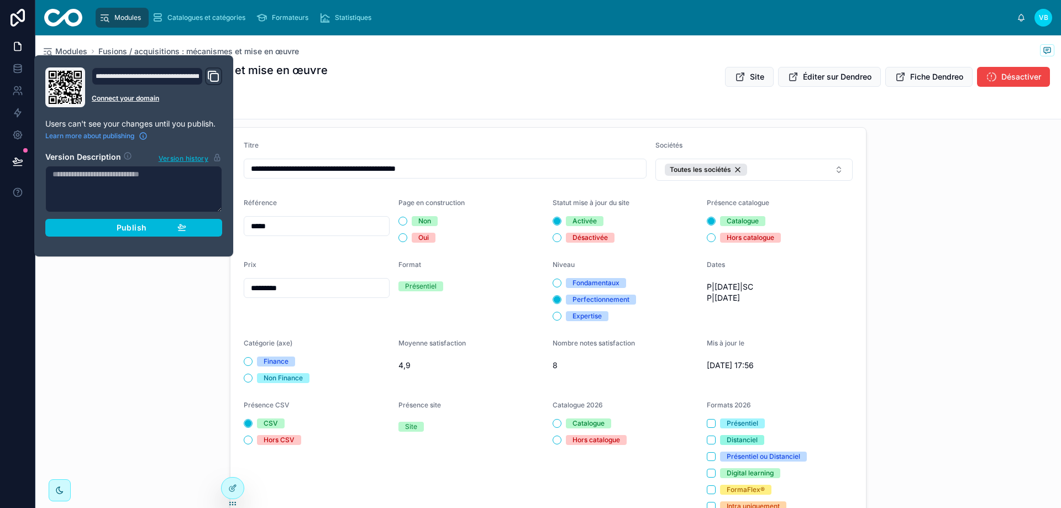
click at [180, 227] on icon "button" at bounding box center [181, 227] width 9 height 9
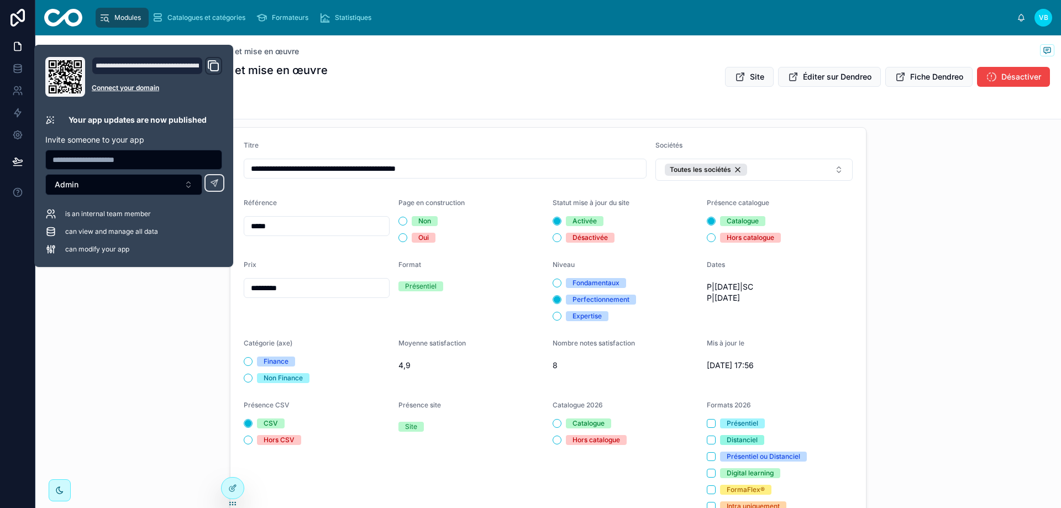
click at [117, 325] on div "**********" at bounding box center [548, 326] width 1026 height 407
